Goal: Task Accomplishment & Management: Use online tool/utility

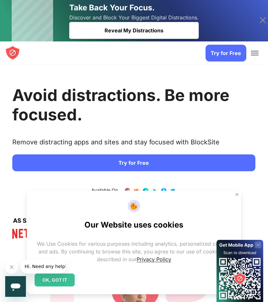
click at [235, 53] on link "Try for Free" at bounding box center [225, 53] width 41 height 17
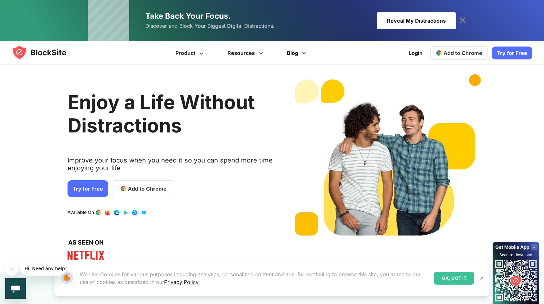
click at [267, 55] on span "Add to Chrome" at bounding box center [463, 53] width 39 height 6
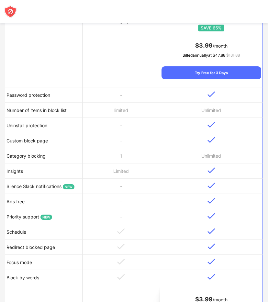
scroll to position [296, 0]
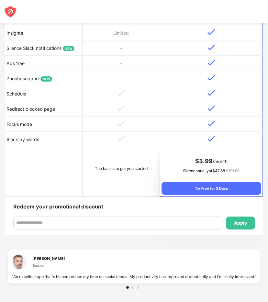
click at [123, 124] on img at bounding box center [121, 123] width 8 height 6
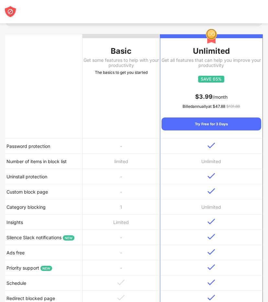
scroll to position [107, 0]
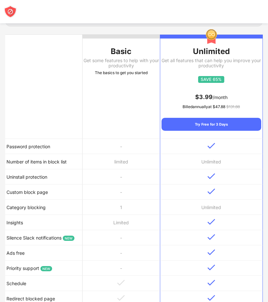
click at [123, 124] on th "Basic Get some features to help with your productivity The basics to get you st…" at bounding box center [120, 87] width 77 height 104
drag, startPoint x: 123, startPoint y: 124, endPoint x: 122, endPoint y: 56, distance: 68.9
click at [122, 56] on th "Basic Get some features to help with your productivity The basics to get you st…" at bounding box center [120, 87] width 77 height 104
click at [122, 56] on div "Basic" at bounding box center [120, 51] width 77 height 10
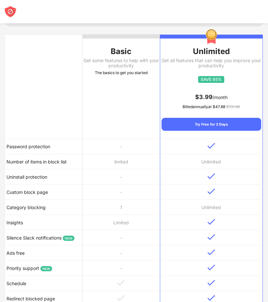
click at [122, 56] on div "Basic" at bounding box center [120, 51] width 77 height 10
click at [107, 133] on th "Basic Get some features to help with your productivity The basics to get you st…" at bounding box center [120, 87] width 77 height 104
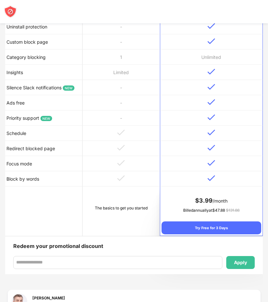
scroll to position [256, 0]
click at [126, 205] on div "The basics to get you started" at bounding box center [121, 208] width 75 height 6
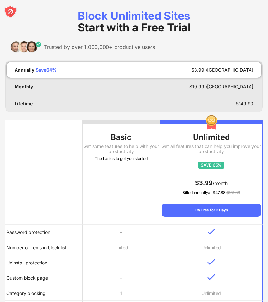
scroll to position [0, 0]
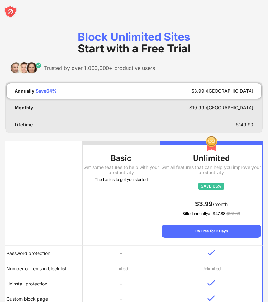
click at [124, 182] on div "The basics to get you started" at bounding box center [120, 179] width 77 height 6
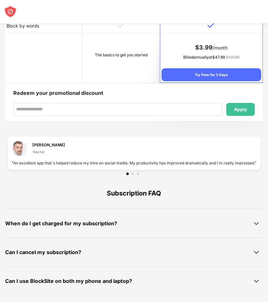
scroll to position [313, 0]
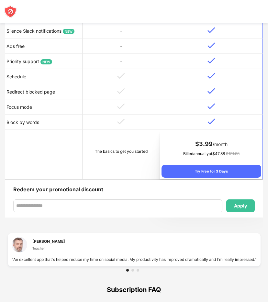
click at [87, 142] on td "The basics to get you started" at bounding box center [120, 154] width 77 height 49
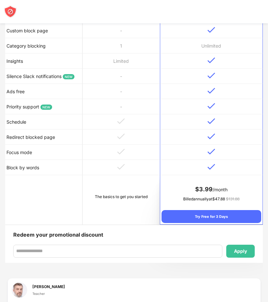
scroll to position [242, 0]
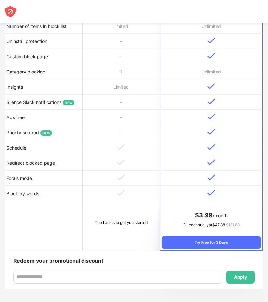
click at [87, 142] on td at bounding box center [120, 147] width 77 height 15
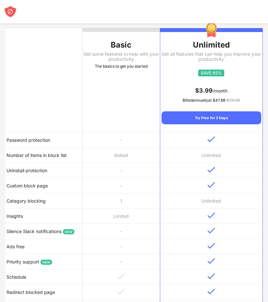
scroll to position [111, 0]
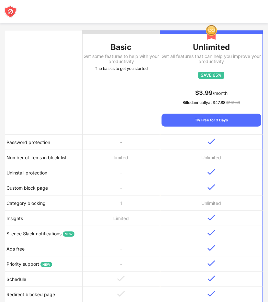
click at [108, 121] on th "Basic Get some features to help with your productivity The basics to get you st…" at bounding box center [120, 82] width 77 height 104
drag, startPoint x: 108, startPoint y: 121, endPoint x: 125, endPoint y: 71, distance: 53.3
click at [125, 71] on th "Basic Get some features to help with your productivity The basics to get you st…" at bounding box center [120, 82] width 77 height 104
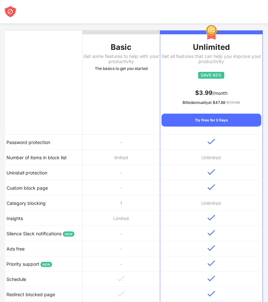
click at [125, 71] on div "The basics to get you started" at bounding box center [120, 68] width 77 height 6
drag, startPoint x: 125, startPoint y: 71, endPoint x: 125, endPoint y: 168, distance: 97.0
click at [125, 168] on table "Basic Get some features to help with your productivity The basics to get you st…" at bounding box center [133, 205] width 257 height 351
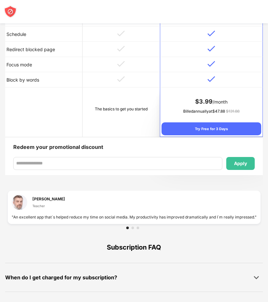
scroll to position [356, 0]
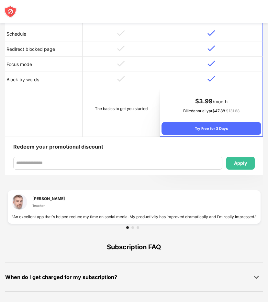
click at [133, 227] on div at bounding box center [132, 227] width 3 height 3
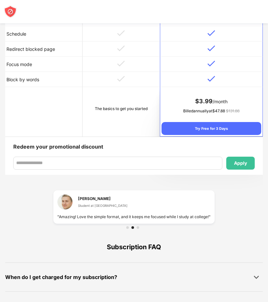
click at [141, 228] on div at bounding box center [134, 227] width 16 height 3
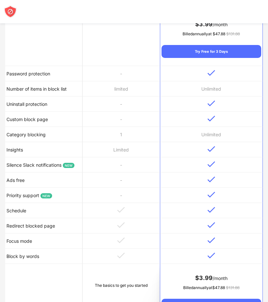
scroll to position [0, 0]
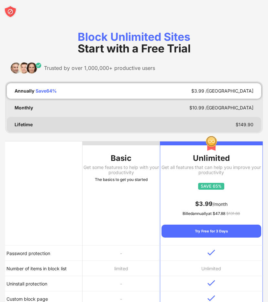
click at [37, 119] on div "Lifetime $ 149.90" at bounding box center [134, 125] width 254 height 16
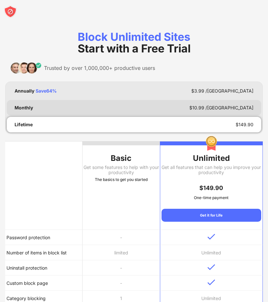
click at [39, 107] on div "Monthly $ 10.99 /MO" at bounding box center [134, 108] width 254 height 16
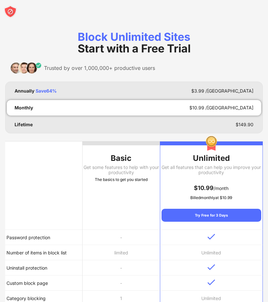
click at [12, 8] on img at bounding box center [10, 11] width 13 height 13
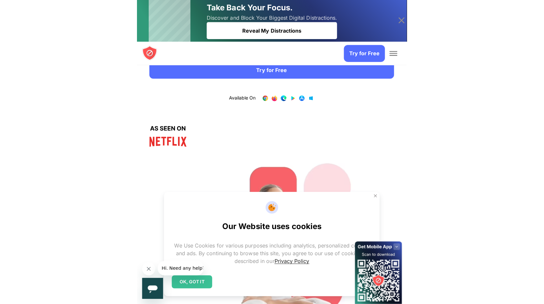
scroll to position [253, 0]
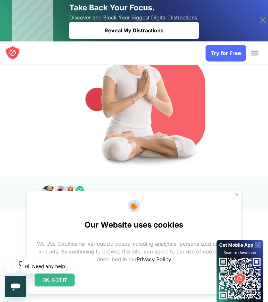
click at [264, 18] on icon at bounding box center [263, 20] width 6 height 6
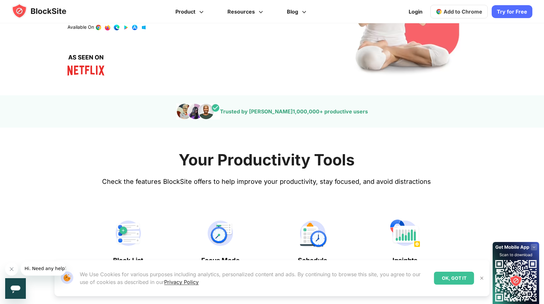
scroll to position [132, 0]
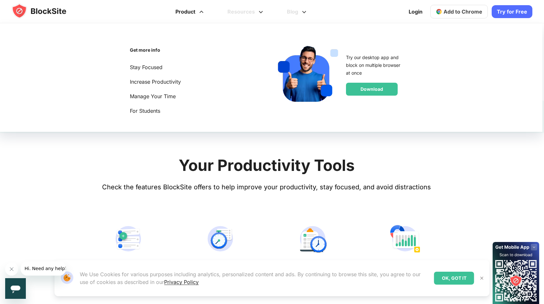
click at [203, 8] on span at bounding box center [202, 10] width 8 height 8
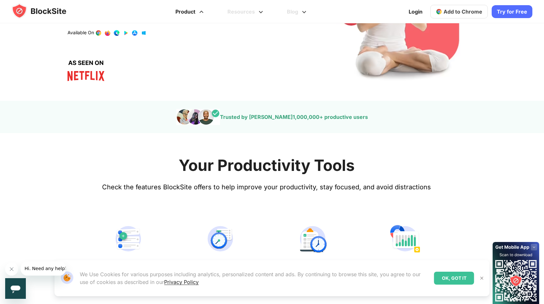
click at [193, 12] on link "Product" at bounding box center [191, 11] width 52 height 23
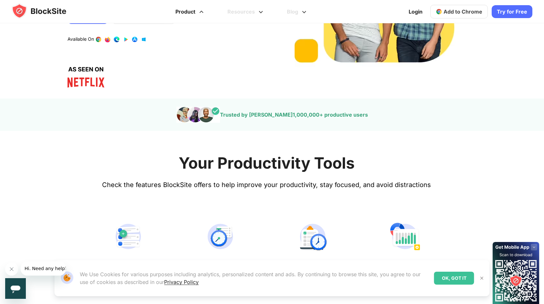
click at [193, 12] on link "Product" at bounding box center [191, 11] width 52 height 23
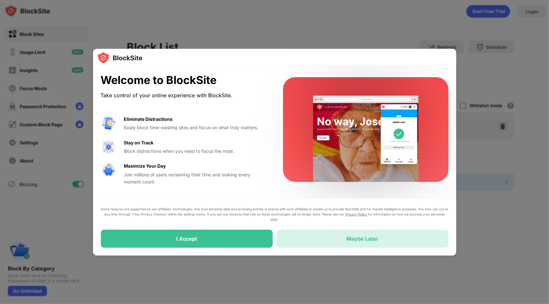
click at [372, 241] on div "Maybe Later" at bounding box center [363, 239] width 32 height 6
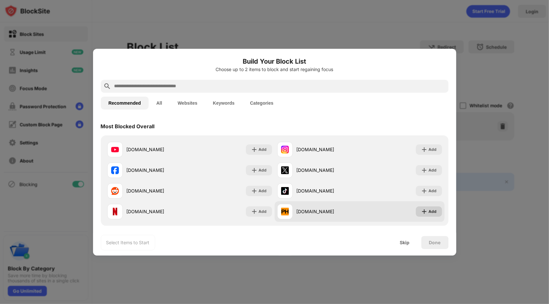
click at [429, 209] on div "Add" at bounding box center [433, 212] width 8 height 6
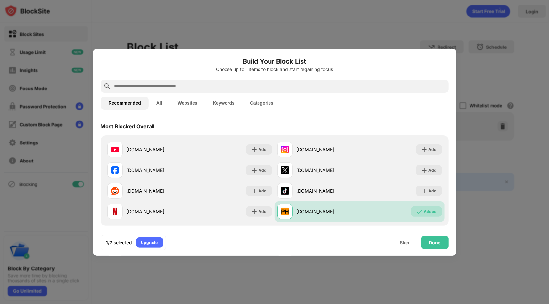
click at [190, 104] on button "Websites" at bounding box center [187, 103] width 35 height 13
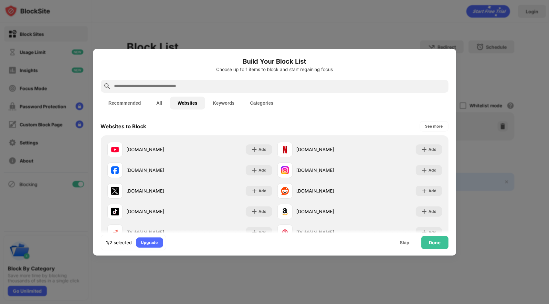
click at [163, 107] on button "All" at bounding box center [159, 103] width 21 height 13
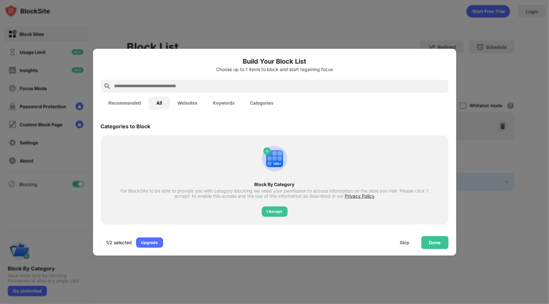
click at [136, 105] on button "Recommended" at bounding box center [125, 103] width 48 height 13
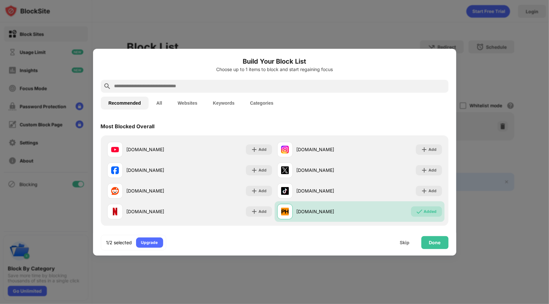
click at [185, 98] on button "Websites" at bounding box center [187, 103] width 35 height 13
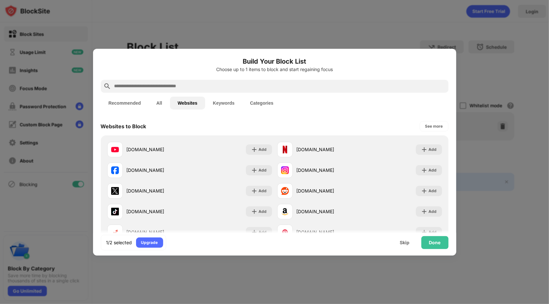
click at [161, 87] on input "text" at bounding box center [280, 86] width 332 height 8
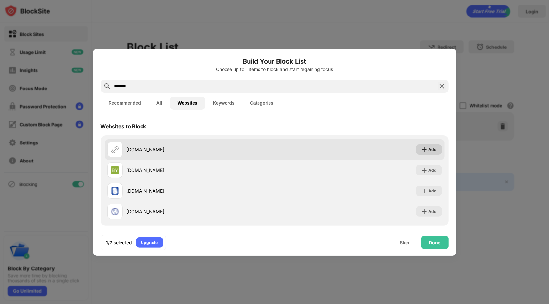
type input "*******"
click at [429, 149] on div "Add" at bounding box center [433, 149] width 8 height 6
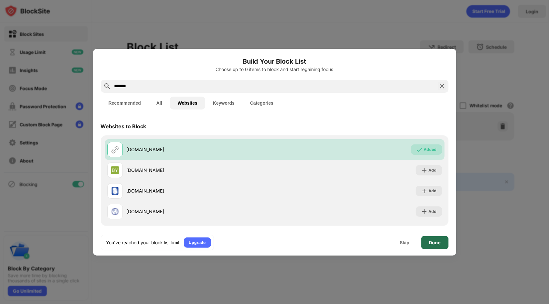
click at [439, 246] on div "Done" at bounding box center [435, 242] width 27 height 13
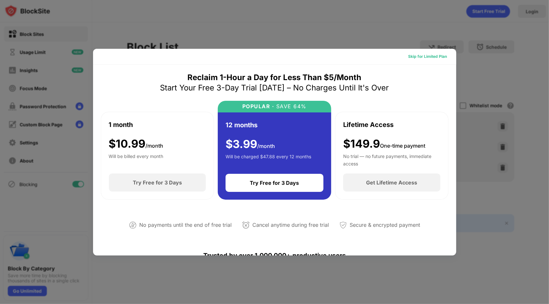
click at [431, 56] on div "Skip for Limited Plan" at bounding box center [428, 56] width 39 height 6
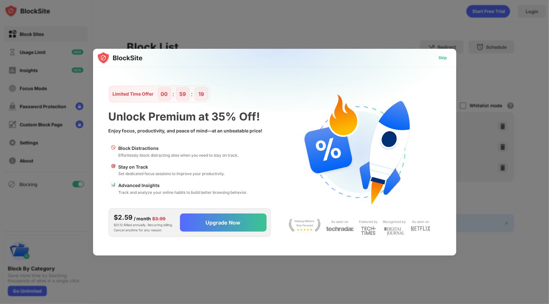
click at [440, 58] on div "Skip" at bounding box center [443, 58] width 8 height 6
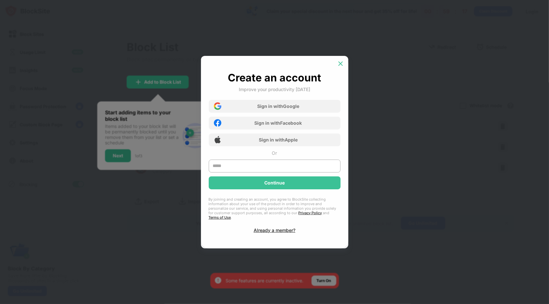
click at [342, 65] on img at bounding box center [340, 63] width 6 height 6
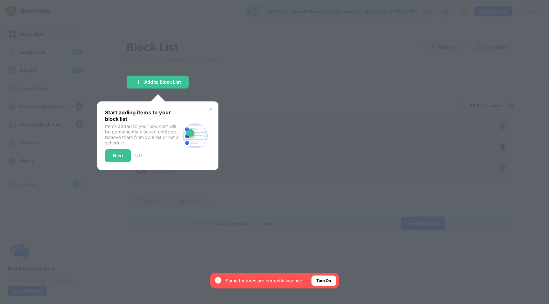
click at [333, 105] on div at bounding box center [274, 152] width 549 height 304
click at [212, 107] on img at bounding box center [210, 109] width 5 height 5
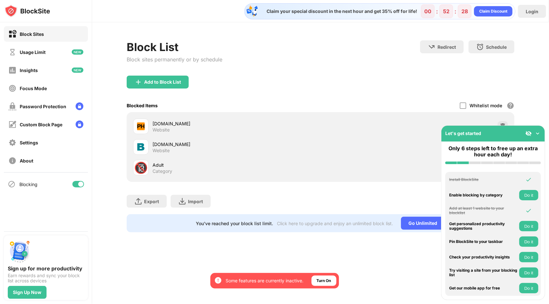
click at [539, 133] on img at bounding box center [538, 133] width 6 height 6
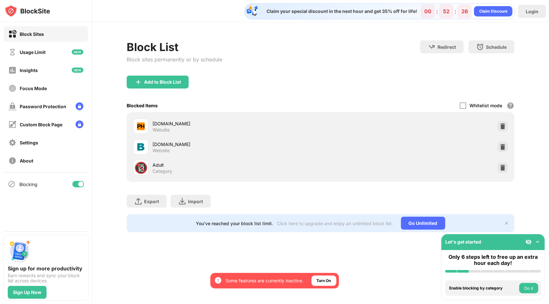
click at [166, 122] on div "[DOMAIN_NAME]" at bounding box center [237, 123] width 168 height 7
click at [461, 103] on div at bounding box center [463, 105] width 6 height 6
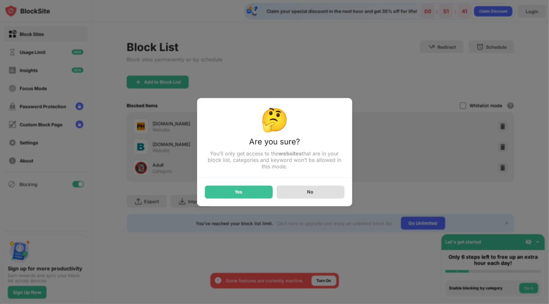
click at [316, 191] on div "No" at bounding box center [311, 192] width 68 height 13
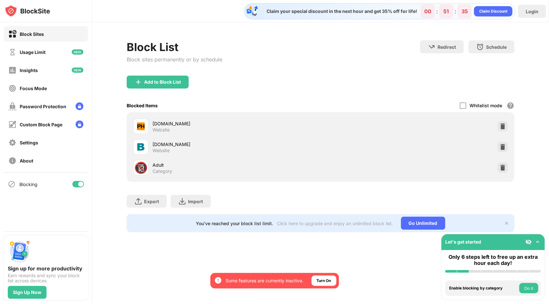
click at [145, 126] on div at bounding box center [141, 127] width 16 height 16
click at [146, 140] on div at bounding box center [141, 147] width 16 height 16
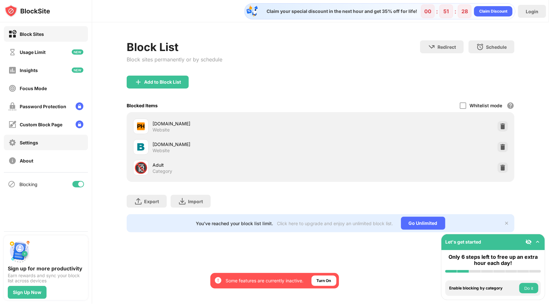
click at [21, 144] on div "Settings" at bounding box center [29, 142] width 18 height 5
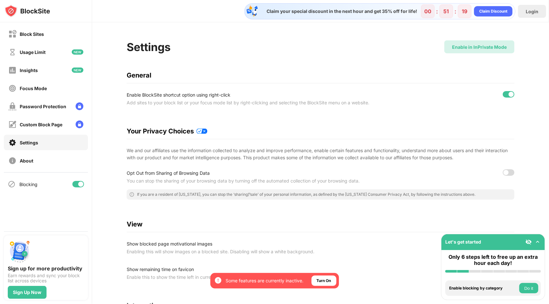
click at [455, 51] on div "Enable in InPrivate Mode" at bounding box center [479, 46] width 70 height 13
